Goal: Communication & Community: Answer question/provide support

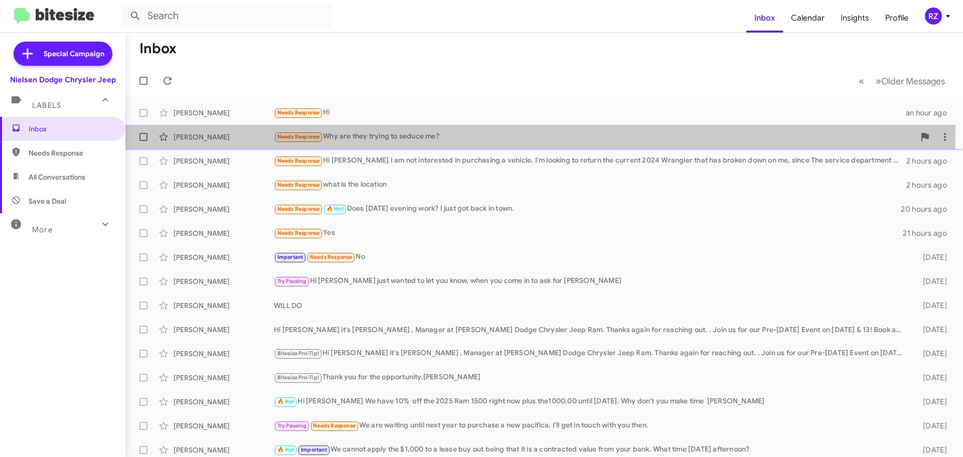
click at [474, 135] on div "Needs Response Why are they trying to seduce me?" at bounding box center [594, 137] width 641 height 12
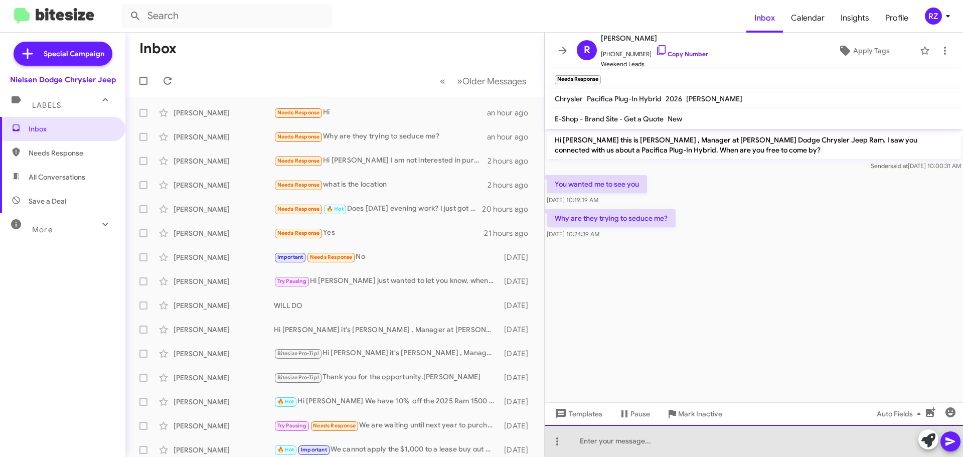
click at [593, 436] on div at bounding box center [754, 441] width 418 height 32
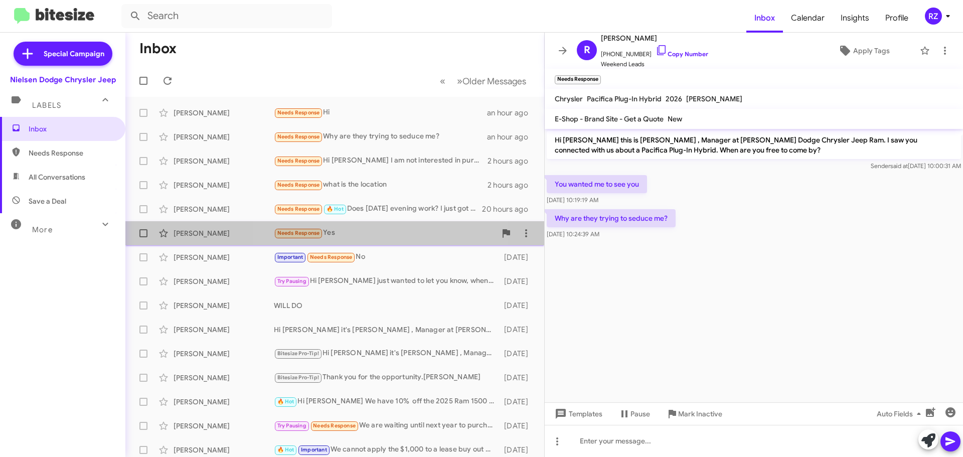
click at [361, 233] on div "Needs Response Yes" at bounding box center [385, 233] width 222 height 12
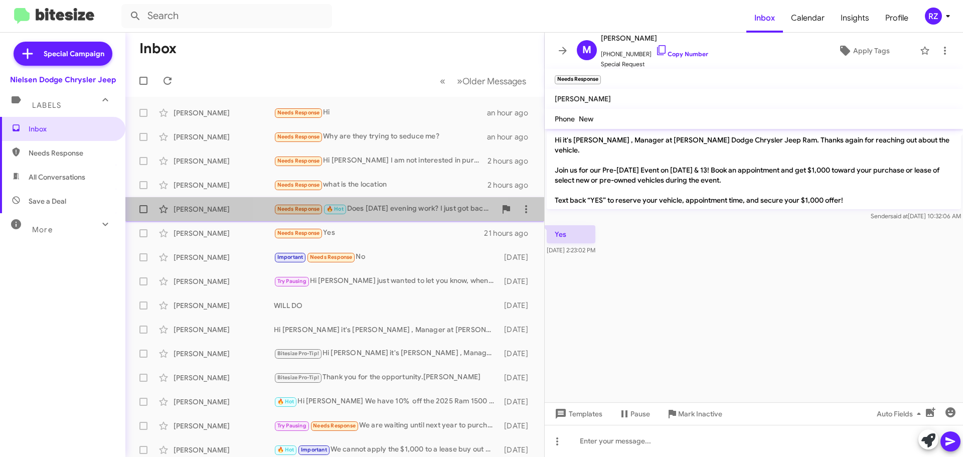
click at [367, 208] on div "Needs Response 🔥 Hot Does [DATE] evening work? I just got back in town." at bounding box center [385, 209] width 222 height 12
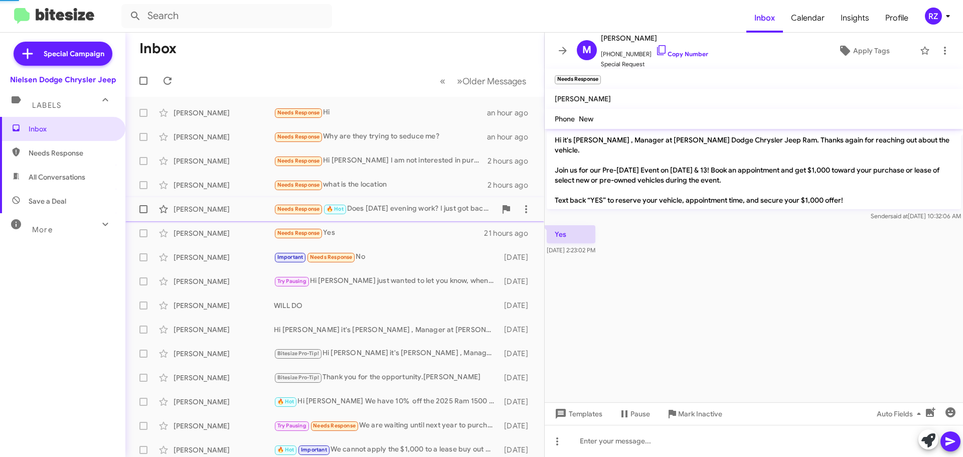
scroll to position [30, 0]
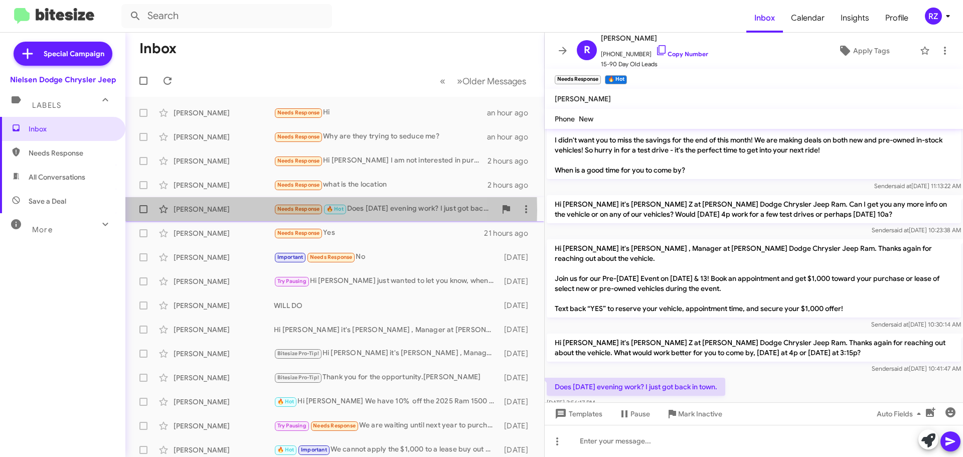
click at [257, 210] on div "[PERSON_NAME]" at bounding box center [224, 209] width 100 height 10
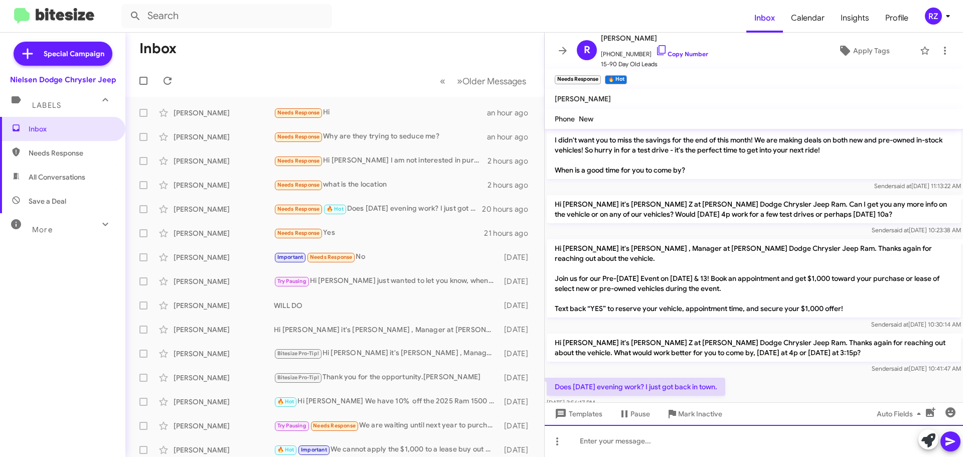
click at [614, 442] on div at bounding box center [754, 441] width 418 height 32
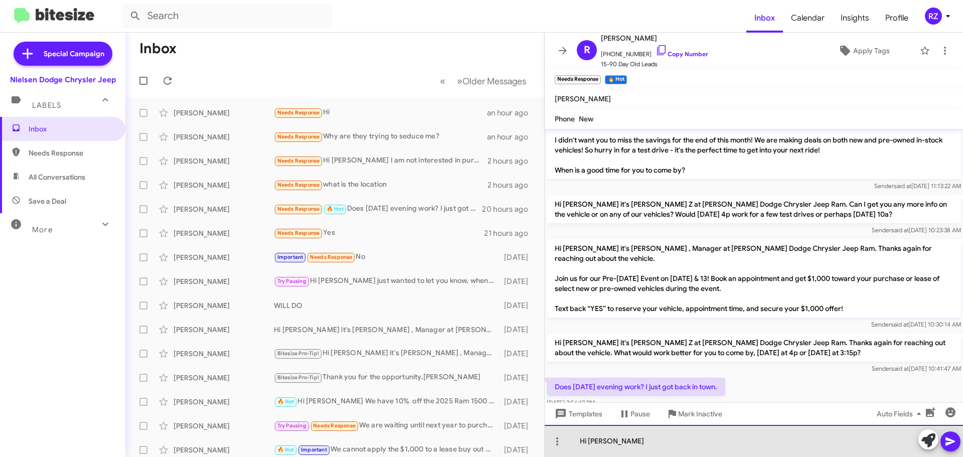
click at [629, 443] on div "Hi [PERSON_NAME]" at bounding box center [754, 441] width 418 height 32
click at [644, 444] on div "Hi [PERSON_NAME] Does 6.30work for you?" at bounding box center [754, 441] width 418 height 32
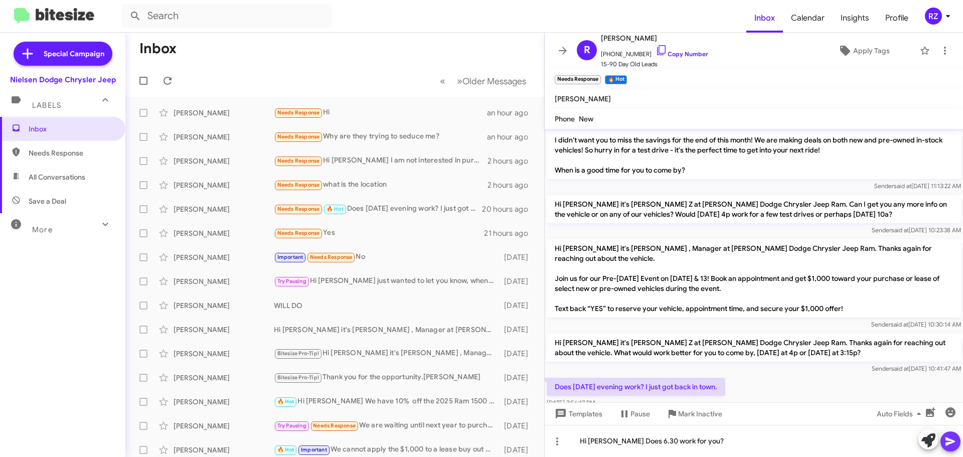
click at [951, 445] on icon at bounding box center [950, 441] width 12 height 12
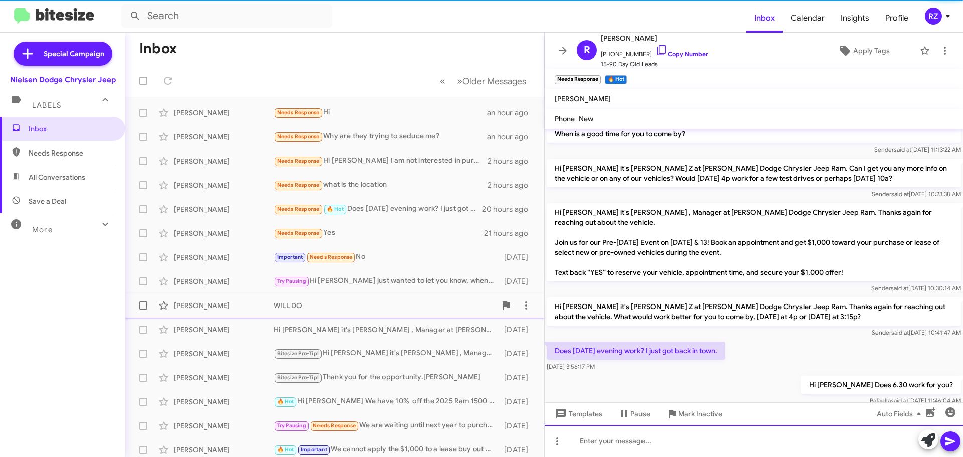
scroll to position [67, 0]
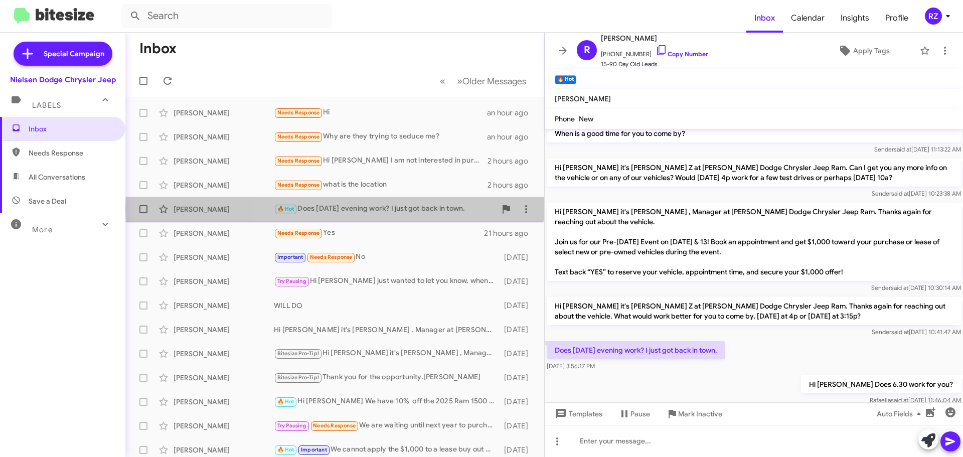
click at [471, 209] on div "🔥 Hot Does [DATE] evening work? I just got back in town." at bounding box center [385, 209] width 222 height 12
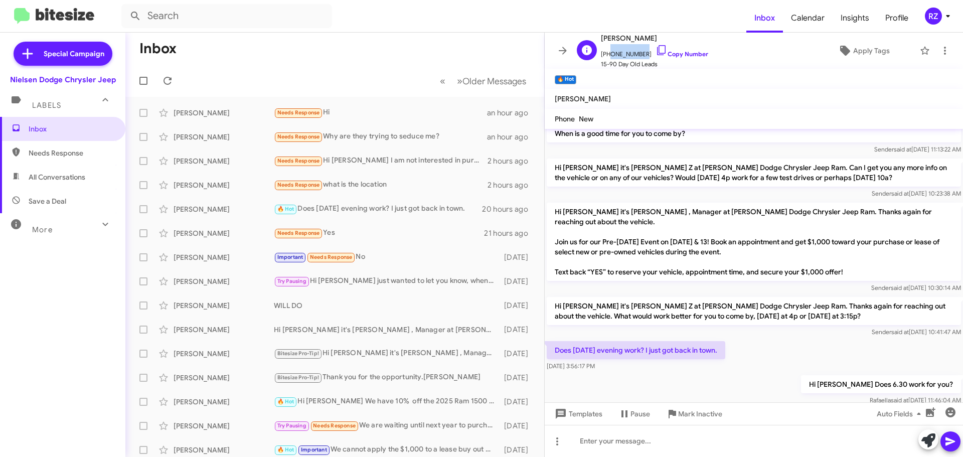
drag, startPoint x: 641, startPoint y: 53, endPoint x: 607, endPoint y: 52, distance: 34.1
click at [607, 52] on span "[PHONE_NUMBER] Copy Number" at bounding box center [654, 51] width 107 height 15
copy span "8622049097"
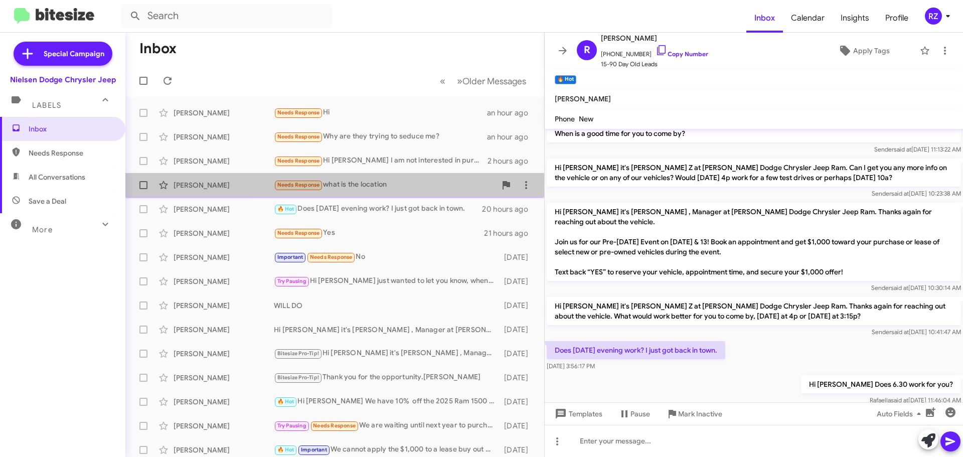
click at [410, 189] on div "Needs Response what is the location" at bounding box center [385, 185] width 222 height 12
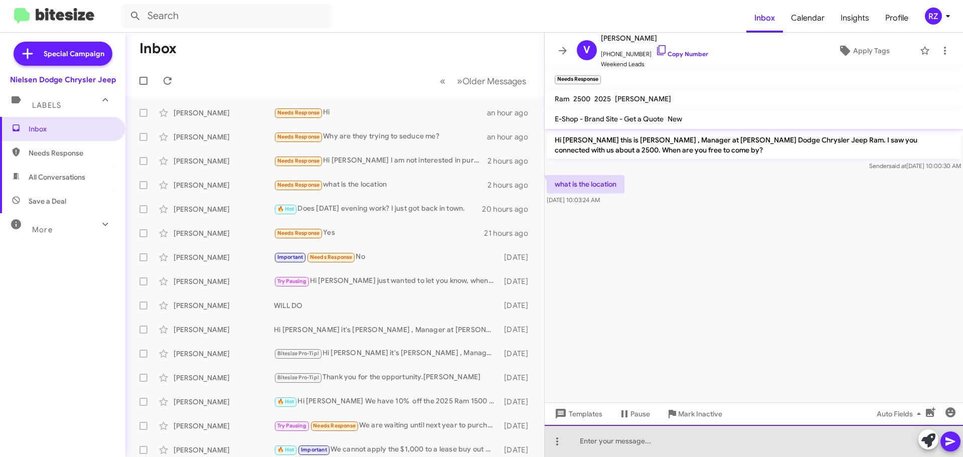
click at [604, 445] on div at bounding box center [754, 441] width 418 height 32
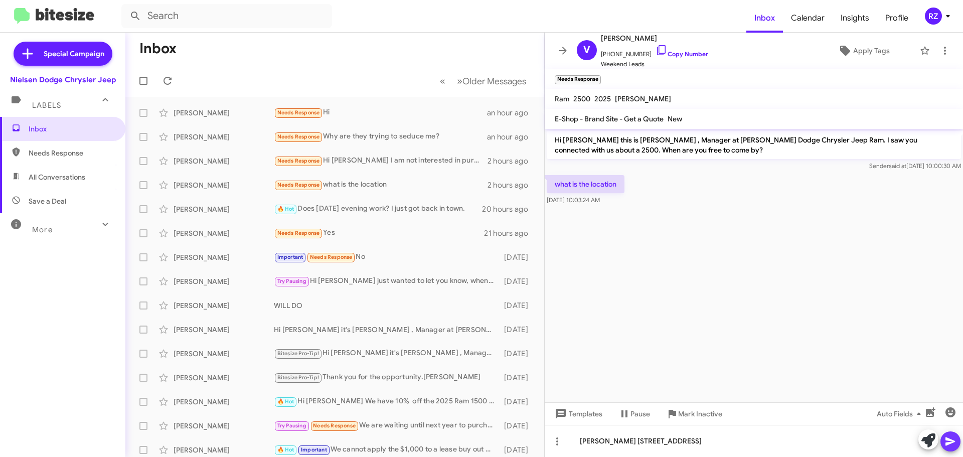
click at [949, 443] on icon at bounding box center [950, 441] width 10 height 9
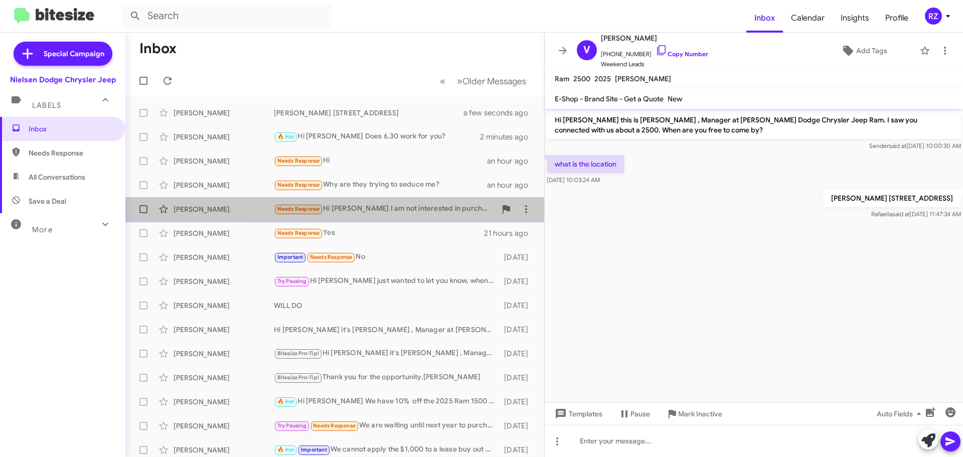
click at [414, 215] on div "[PERSON_NAME] Needs Response Hi [PERSON_NAME] I am not interested in purchasing…" at bounding box center [334, 209] width 403 height 20
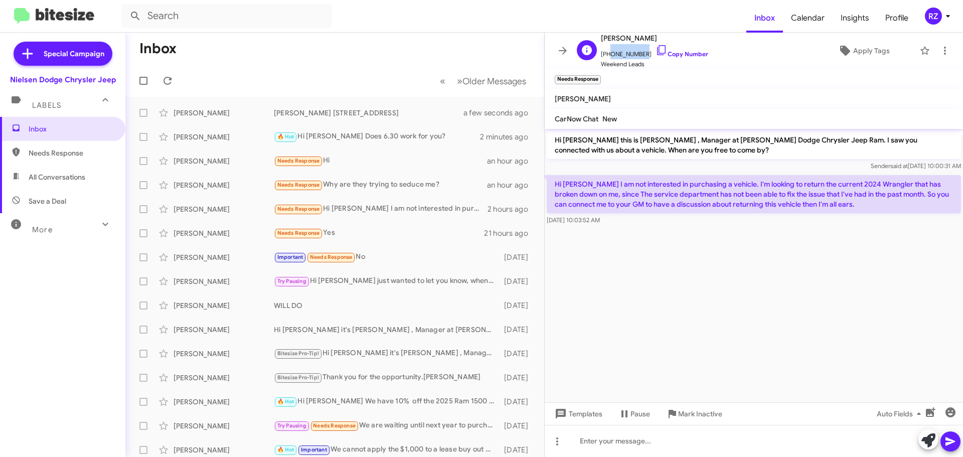
drag, startPoint x: 638, startPoint y: 54, endPoint x: 608, endPoint y: 55, distance: 30.6
click at [608, 55] on span "[PHONE_NUMBER] Copy Number" at bounding box center [654, 51] width 107 height 15
copy span "9732071754"
